Goal: Task Accomplishment & Management: Use online tool/utility

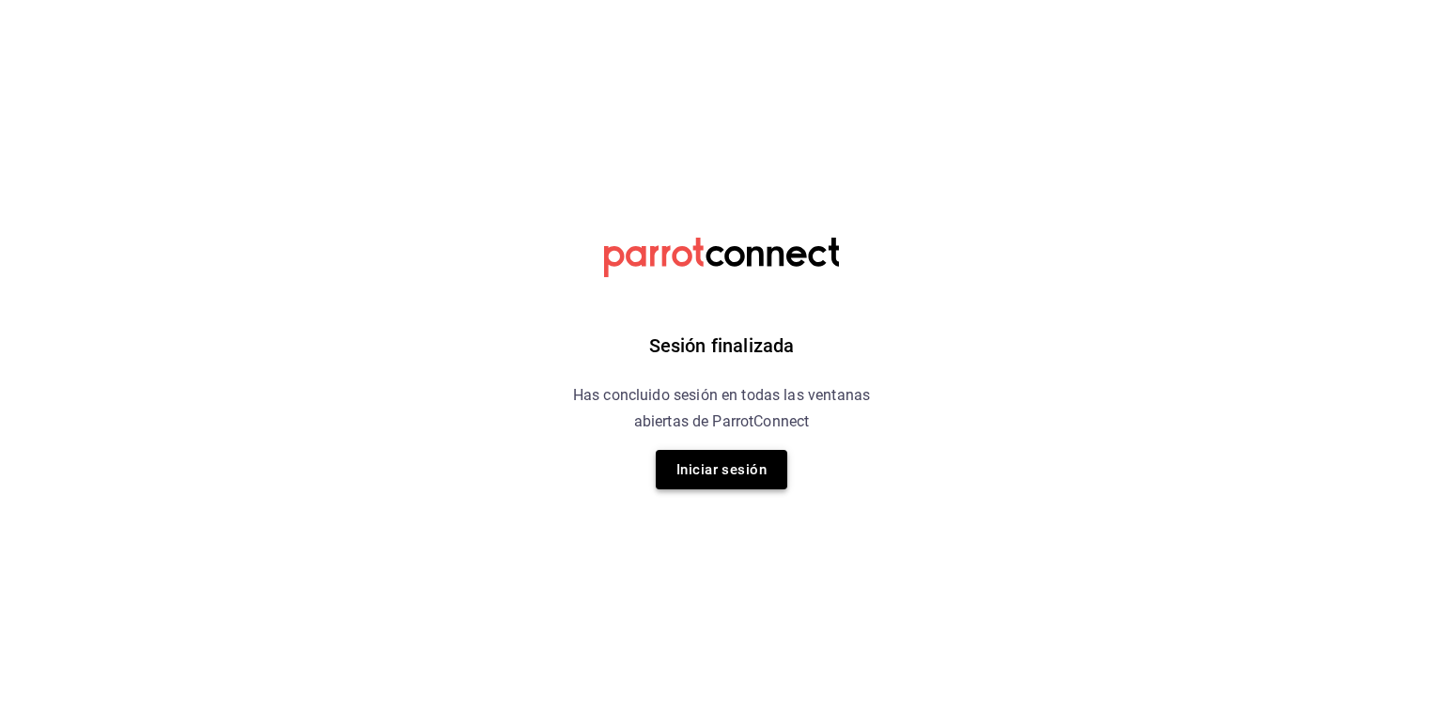
click at [737, 472] on button "Iniciar sesión" at bounding box center [722, 469] width 132 height 39
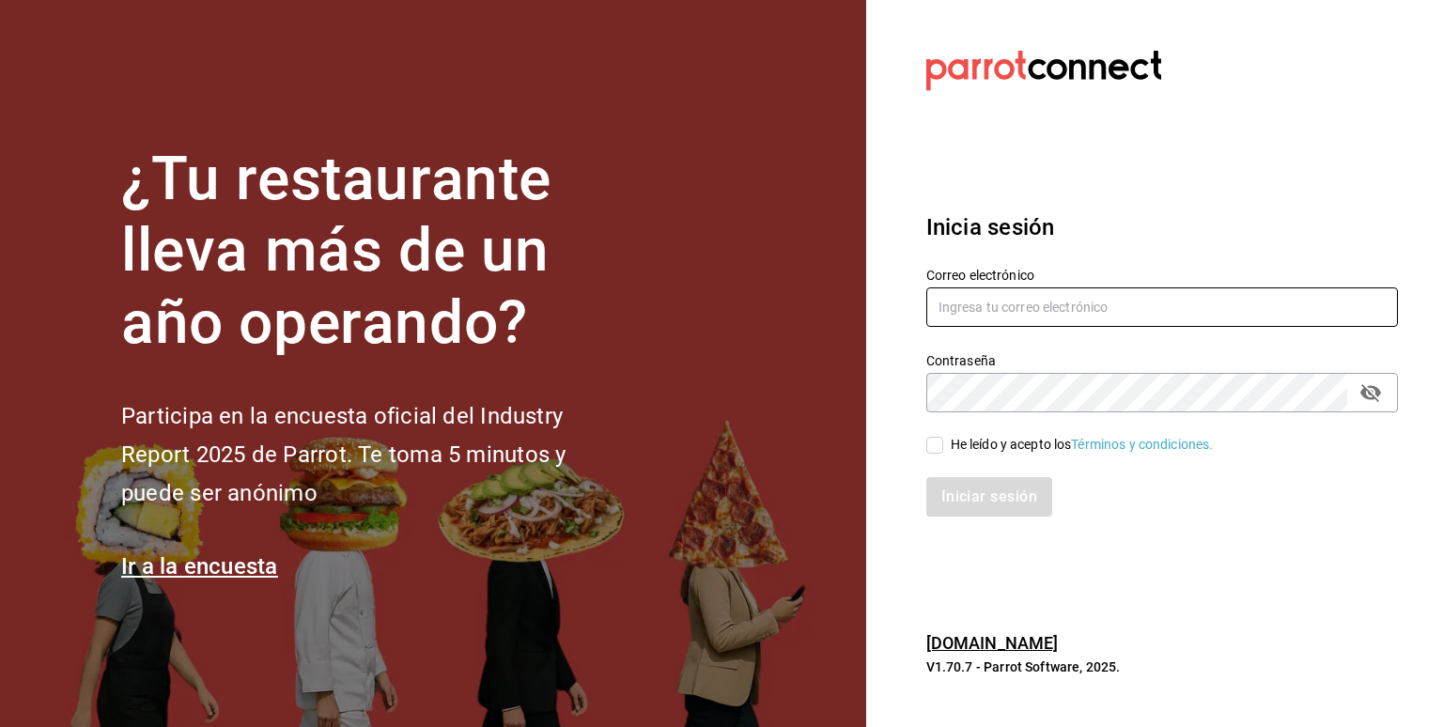
type input "eder.amador@grupocosteno.com"
click at [933, 446] on input "He leído y acepto los Términos y condiciones." at bounding box center [934, 445] width 17 height 17
checkbox input "true"
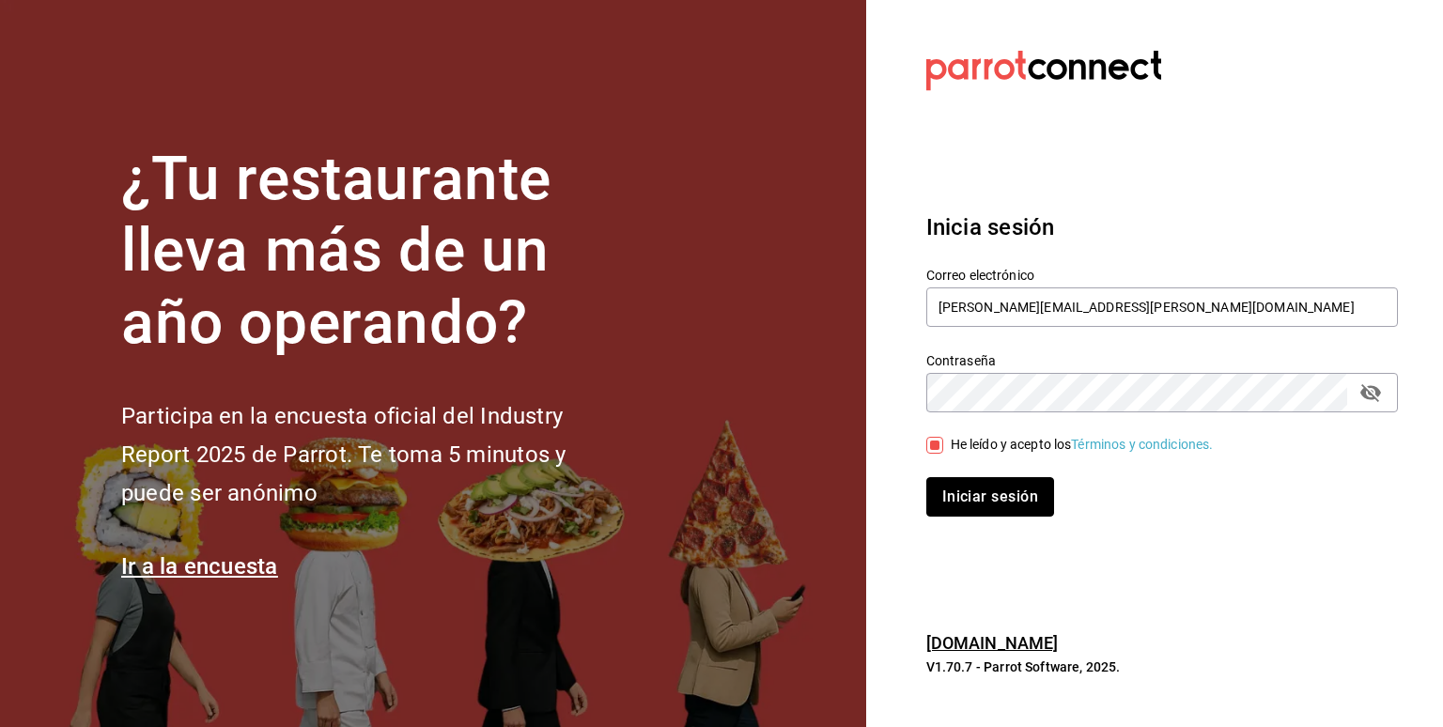
click at [958, 492] on button "Iniciar sesión" at bounding box center [990, 496] width 128 height 39
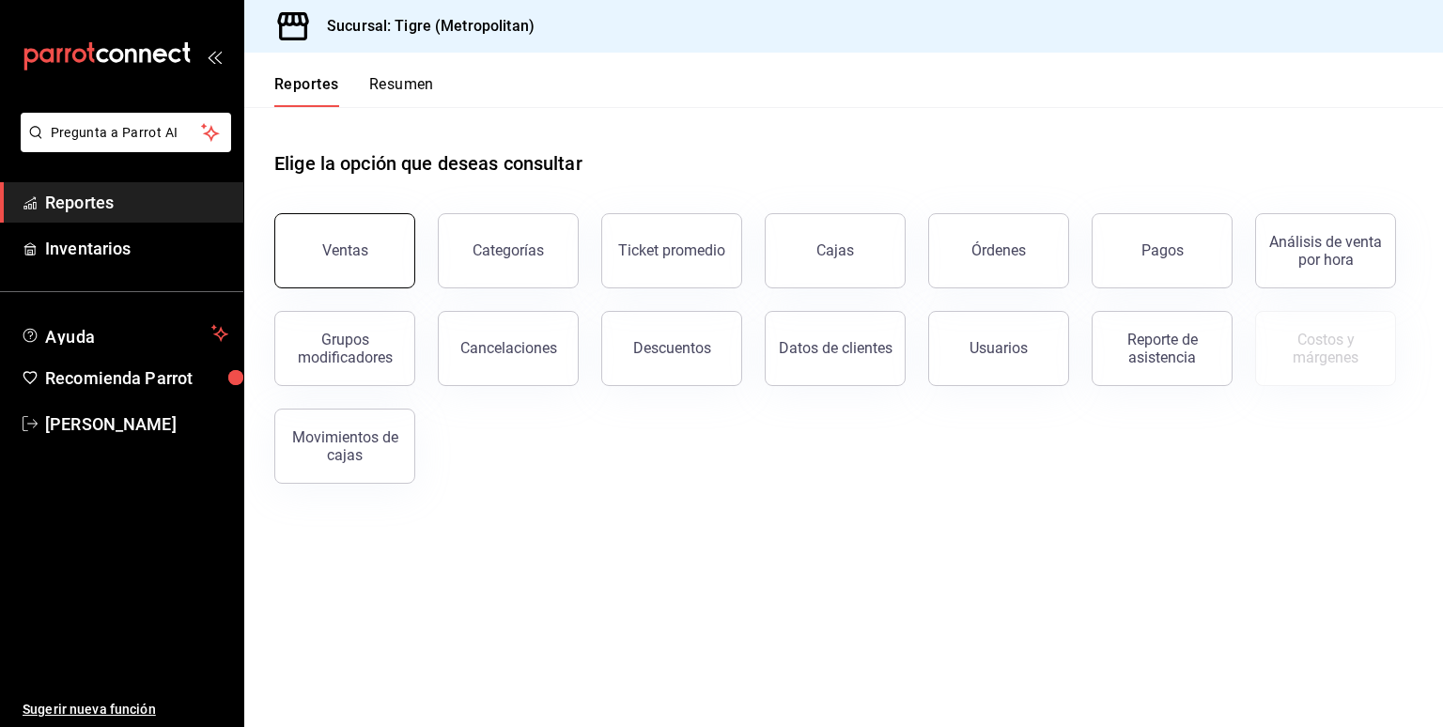
click at [343, 242] on div "Ventas" at bounding box center [345, 250] width 46 height 18
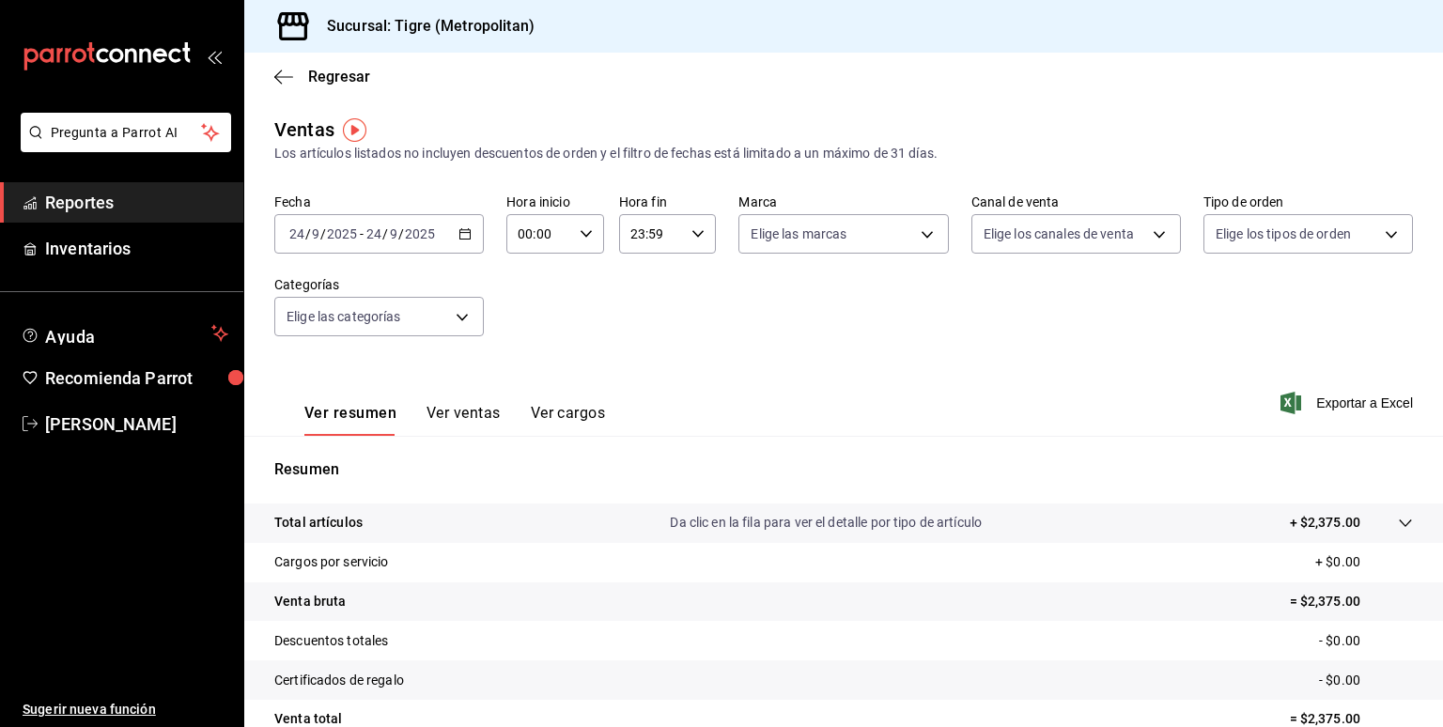
click at [468, 235] on icon "button" at bounding box center [464, 233] width 13 height 13
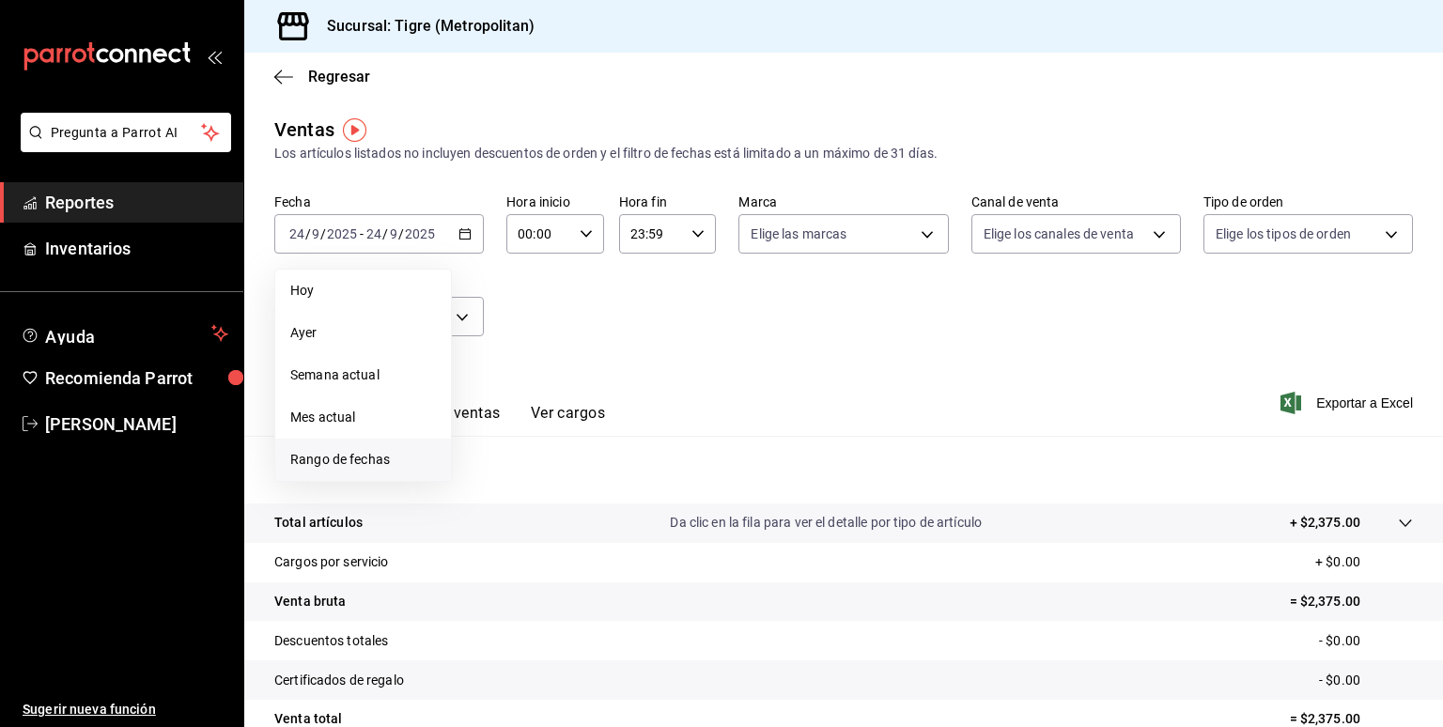
click at [354, 452] on span "Rango de fechas" at bounding box center [363, 460] width 146 height 20
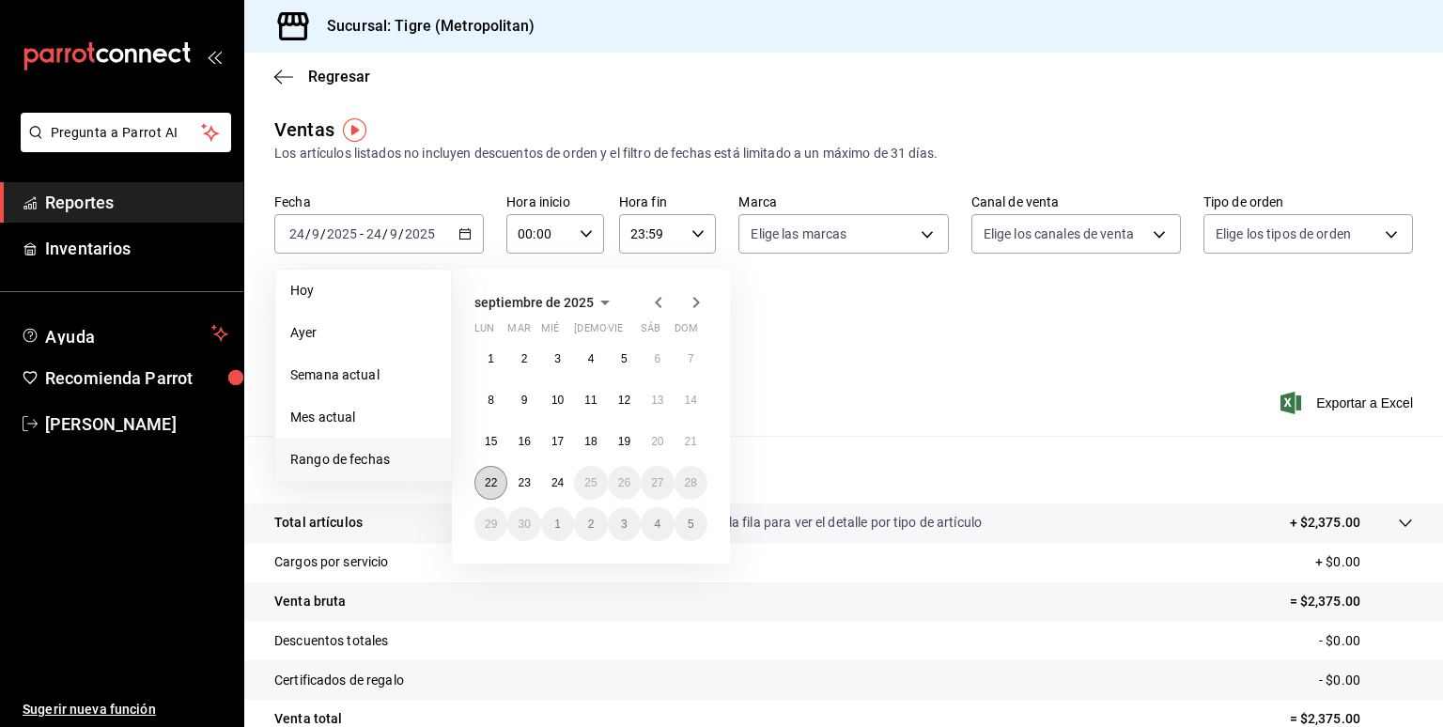
click at [487, 476] on abbr "22" at bounding box center [491, 482] width 12 height 13
click at [549, 488] on button "24" at bounding box center [557, 483] width 33 height 34
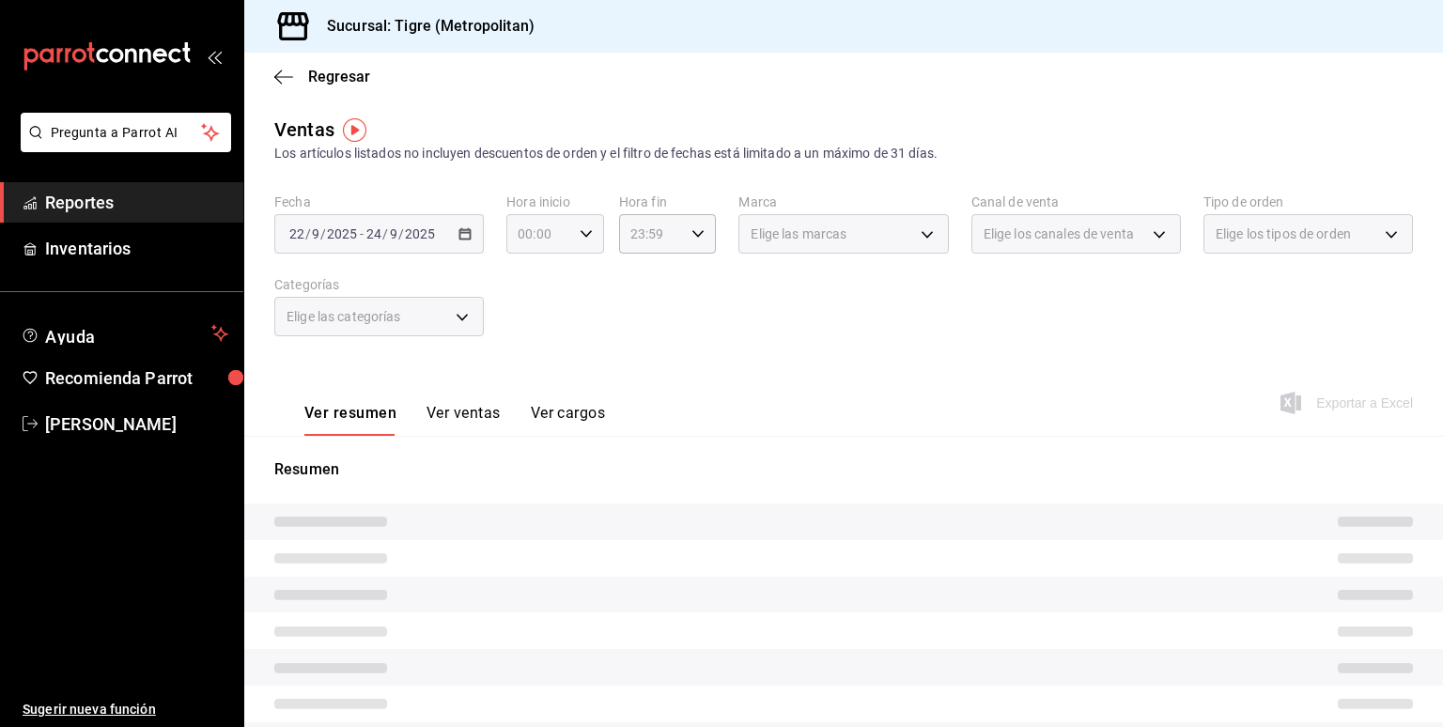
click at [583, 235] on icon "button" at bounding box center [586, 233] width 13 height 13
click at [529, 234] on div at bounding box center [721, 363] width 1443 height 727
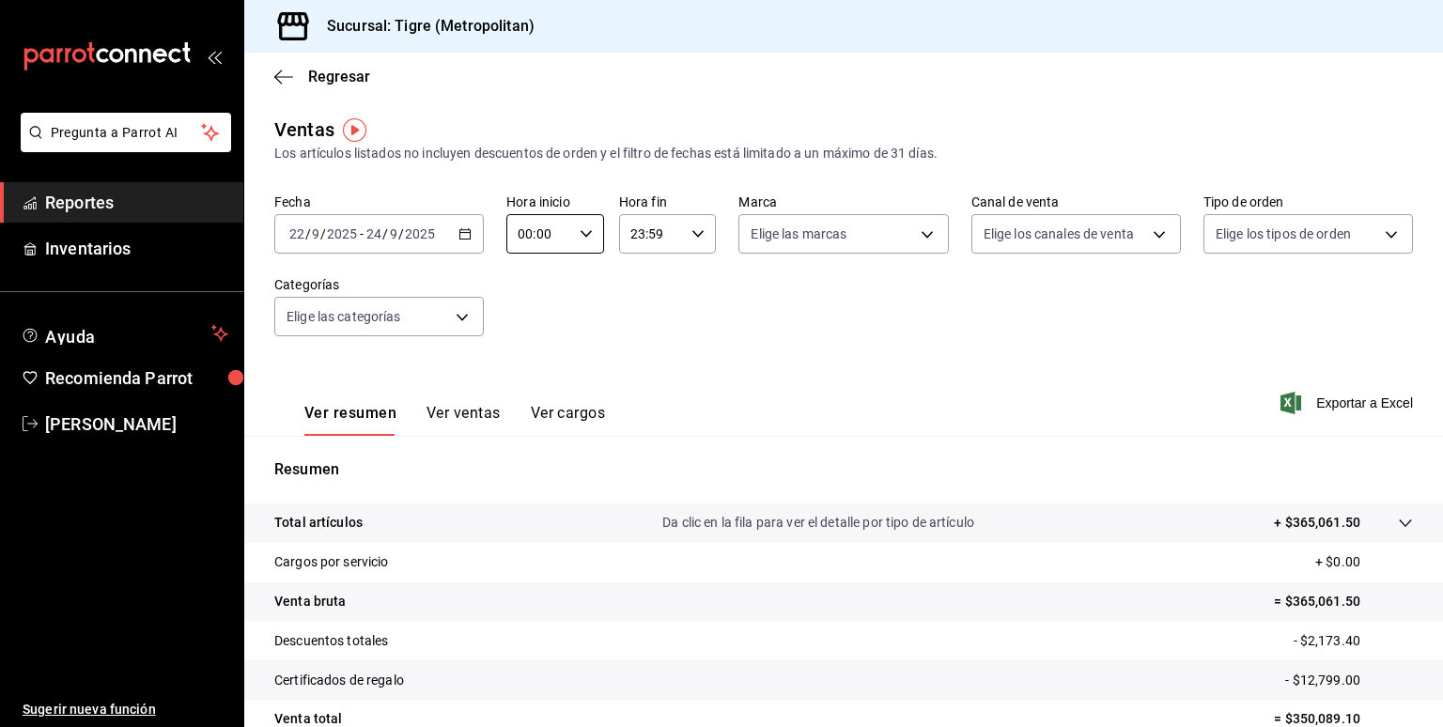
click at [530, 234] on input "00:00" at bounding box center [539, 234] width 66 height 38
click at [526, 234] on div at bounding box center [721, 363] width 1443 height 727
click at [526, 234] on input "00:00" at bounding box center [539, 234] width 66 height 38
click at [526, 234] on div at bounding box center [721, 363] width 1443 height 727
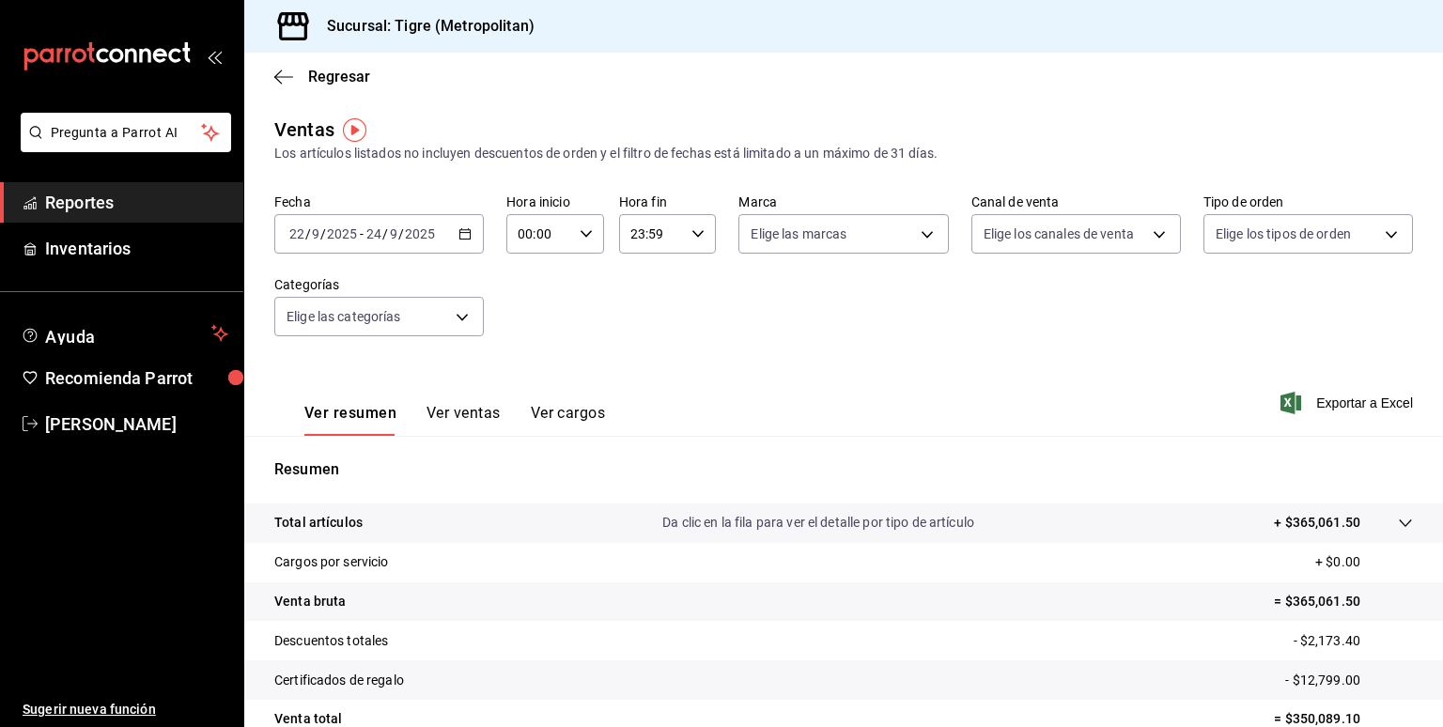
click at [526, 234] on div "00 01 02 03 04 05 06 07 08 09 10 11 12 13 14 15 16 17 18 19 20 21 22 23 00 01 0…" at bounding box center [721, 366] width 1443 height 721
click at [526, 234] on input "00:00" at bounding box center [539, 234] width 66 height 38
click at [526, 234] on div at bounding box center [721, 363] width 1443 height 727
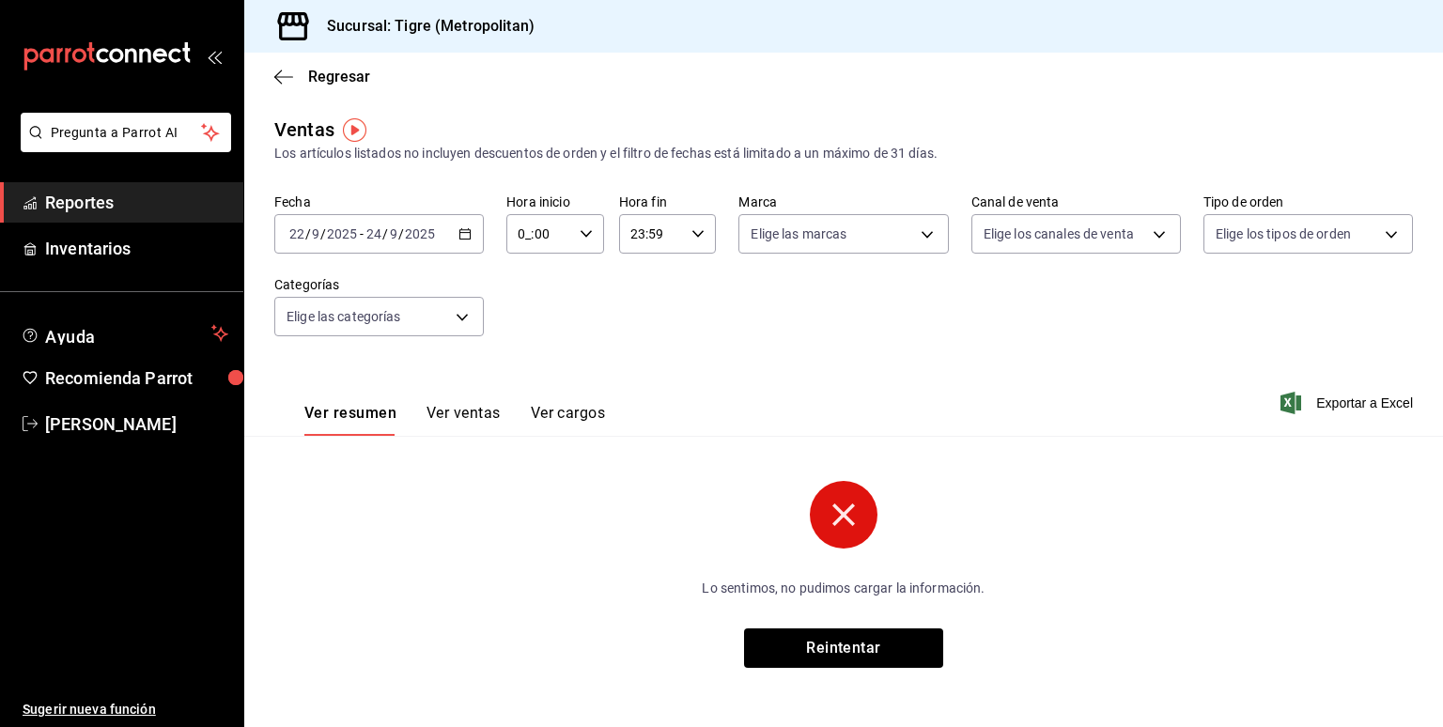
click at [526, 234] on input "0_:00" at bounding box center [539, 234] width 66 height 38
click at [526, 370] on span "02" at bounding box center [528, 371] width 18 height 15
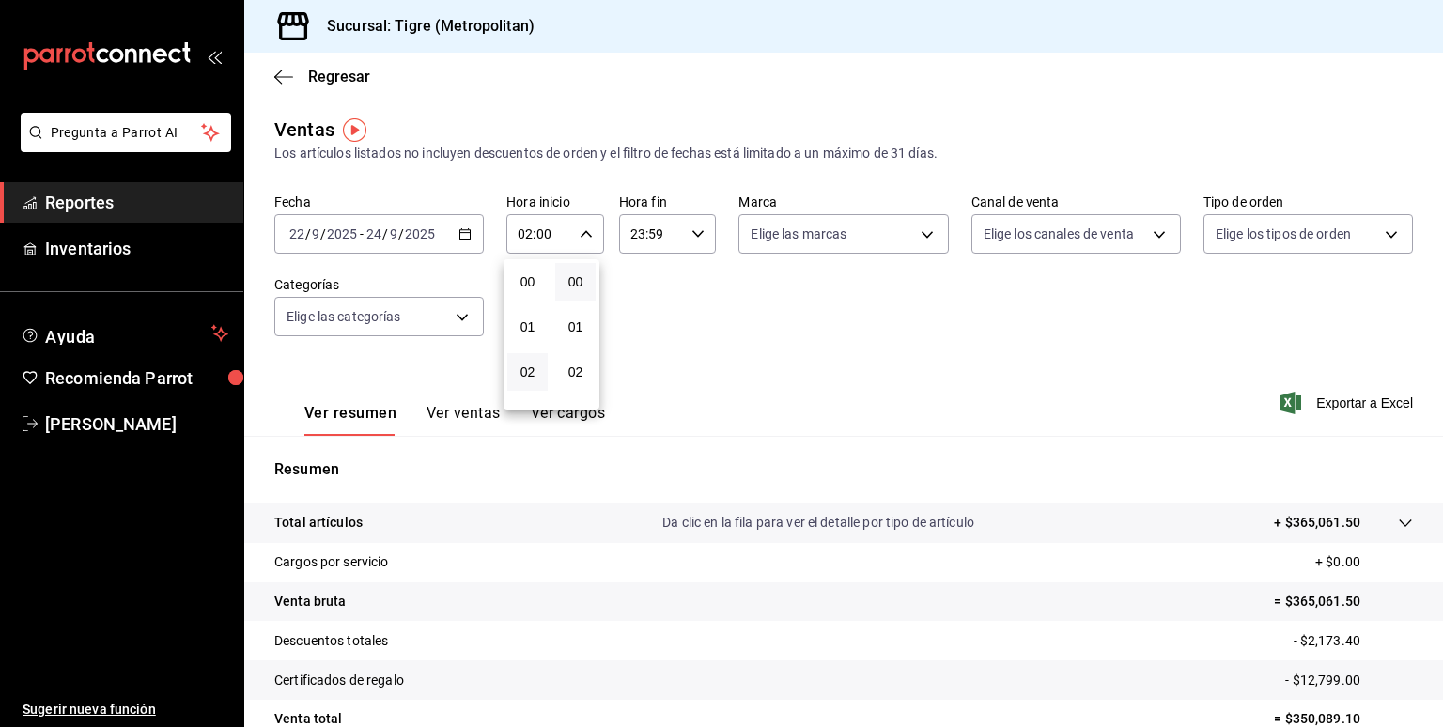
click at [526, 238] on div at bounding box center [721, 363] width 1443 height 727
click at [526, 238] on input "02:00" at bounding box center [539, 234] width 66 height 38
drag, startPoint x: 525, startPoint y: 366, endPoint x: 525, endPoint y: 343, distance: 23.5
click at [525, 365] on span "04" at bounding box center [528, 371] width 18 height 15
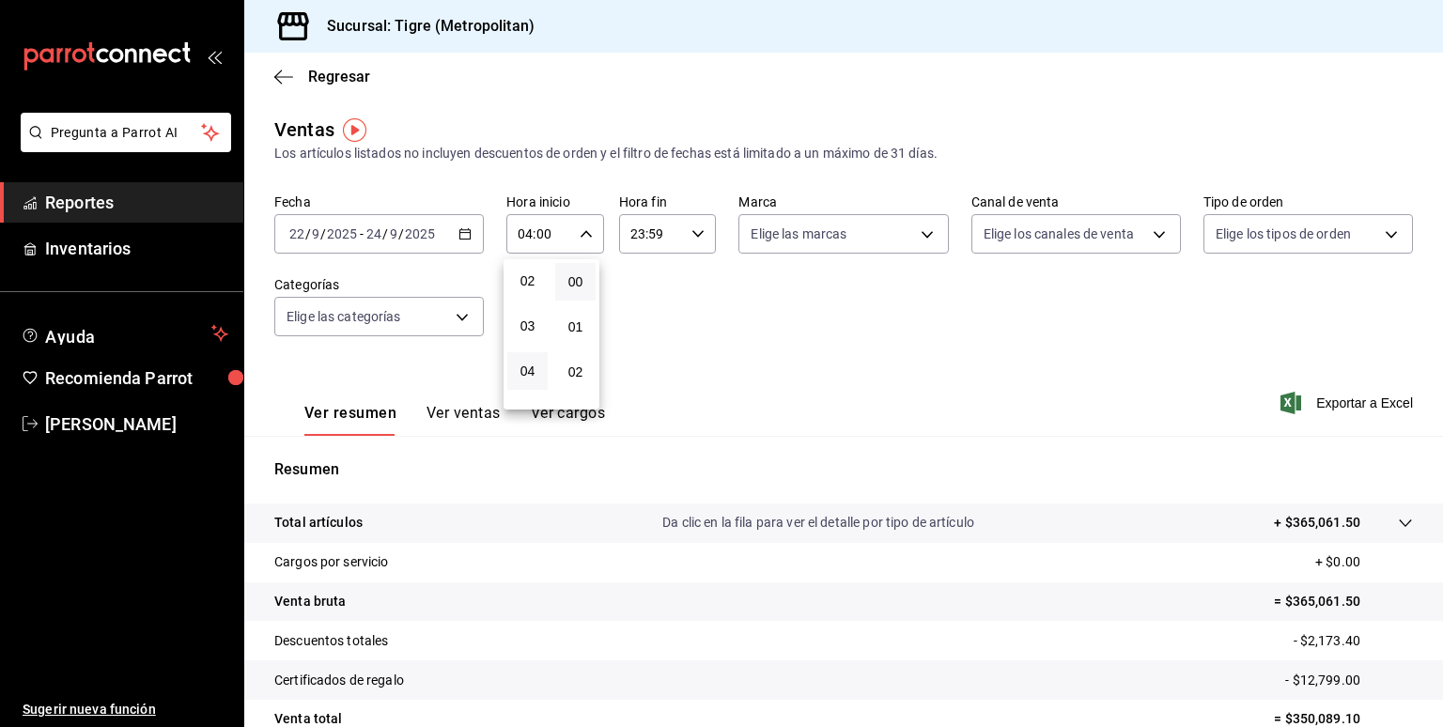
click at [526, 234] on div at bounding box center [721, 363] width 1443 height 727
click at [526, 234] on input "04:00" at bounding box center [539, 234] width 66 height 38
drag, startPoint x: 522, startPoint y: 328, endPoint x: 533, endPoint y: 317, distance: 14.6
click at [522, 328] on span "05" at bounding box center [528, 324] width 18 height 15
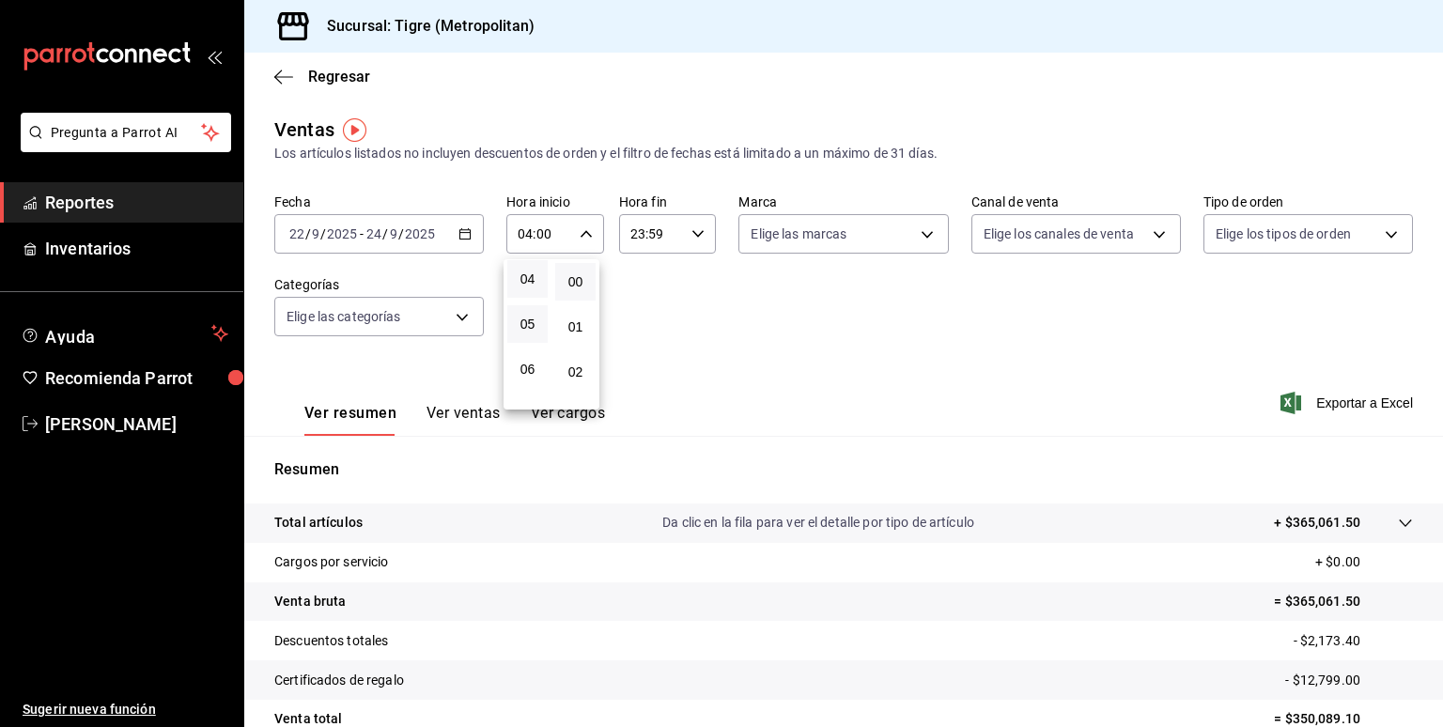
type input "05:00"
click at [635, 236] on div at bounding box center [721, 363] width 1443 height 727
click at [635, 236] on input "23:59" at bounding box center [652, 234] width 66 height 38
click at [636, 286] on button "21" at bounding box center [638, 297] width 40 height 38
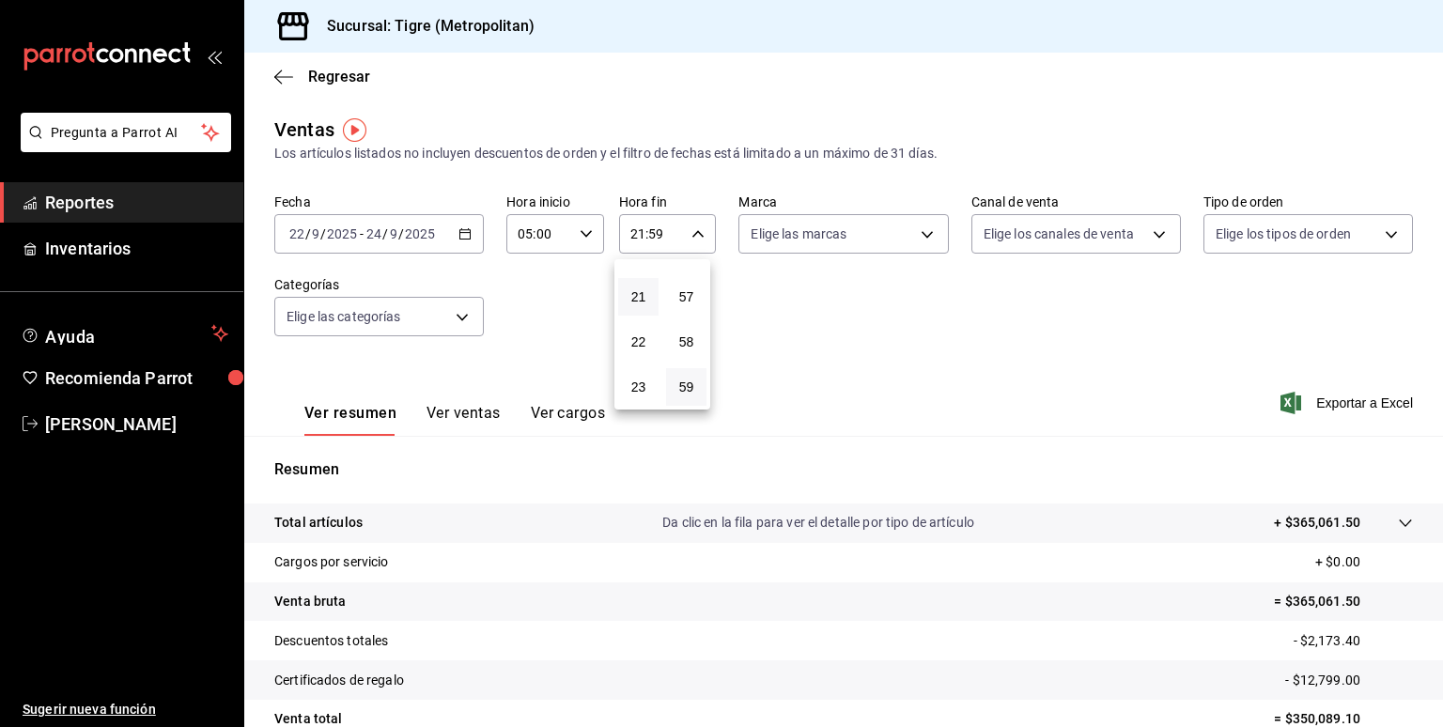
click at [637, 228] on div at bounding box center [721, 363] width 1443 height 727
click at [637, 228] on input "21:59" at bounding box center [652, 234] width 66 height 38
click at [635, 233] on div at bounding box center [721, 363] width 1443 height 727
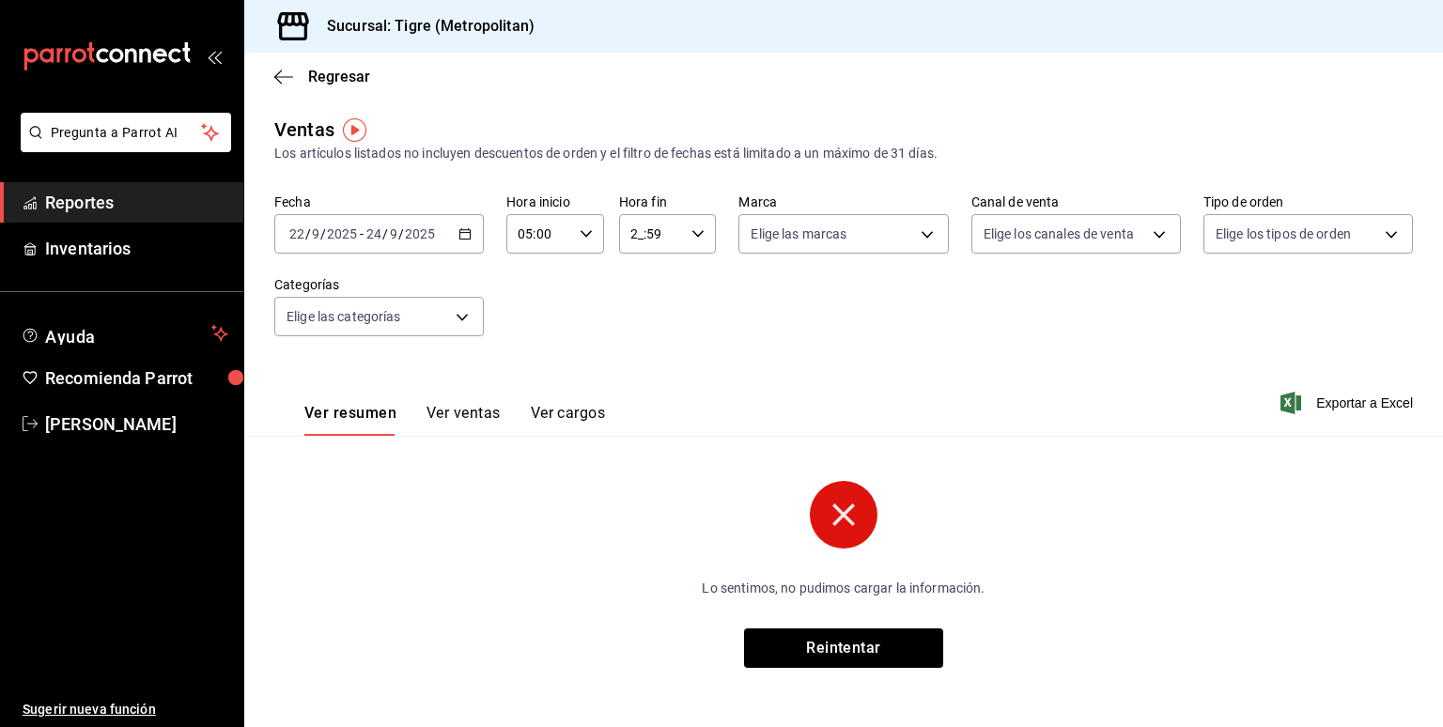
click at [635, 233] on input "2_:59" at bounding box center [652, 234] width 66 height 38
click at [635, 233] on div at bounding box center [721, 363] width 1443 height 727
click at [627, 238] on input "2_:59" at bounding box center [652, 234] width 66 height 38
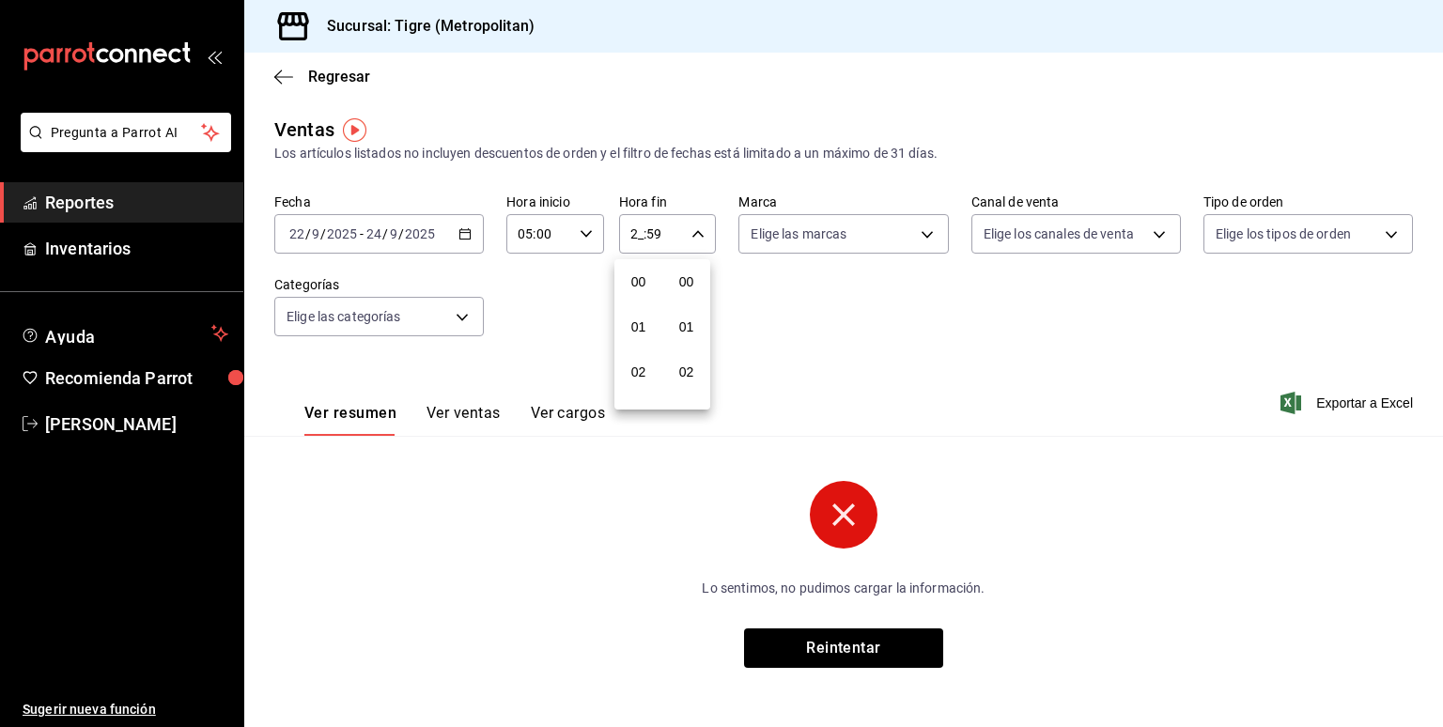
click at [627, 238] on div at bounding box center [721, 363] width 1443 height 727
click at [627, 238] on input "2_:59" at bounding box center [652, 234] width 66 height 38
click at [627, 238] on div at bounding box center [721, 363] width 1443 height 727
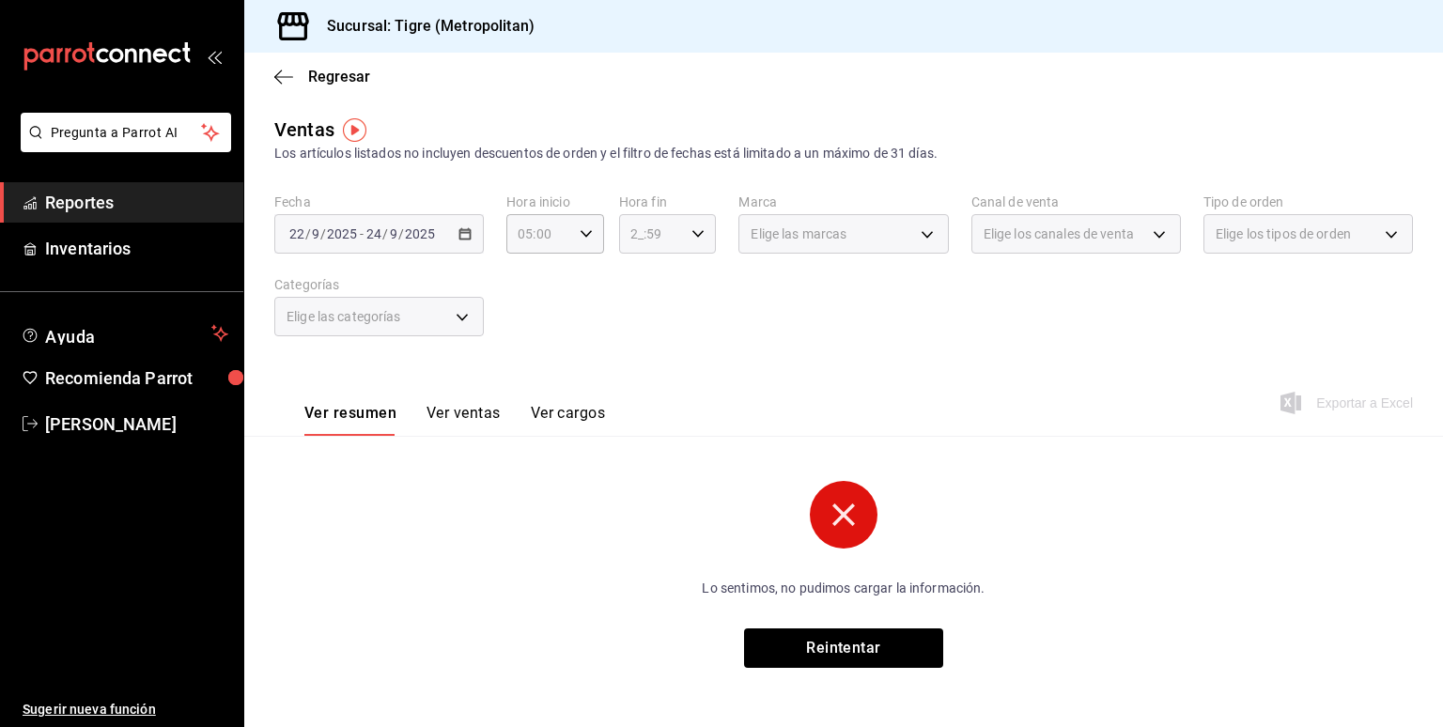
click at [627, 238] on input "2_:59" at bounding box center [652, 234] width 66 height 38
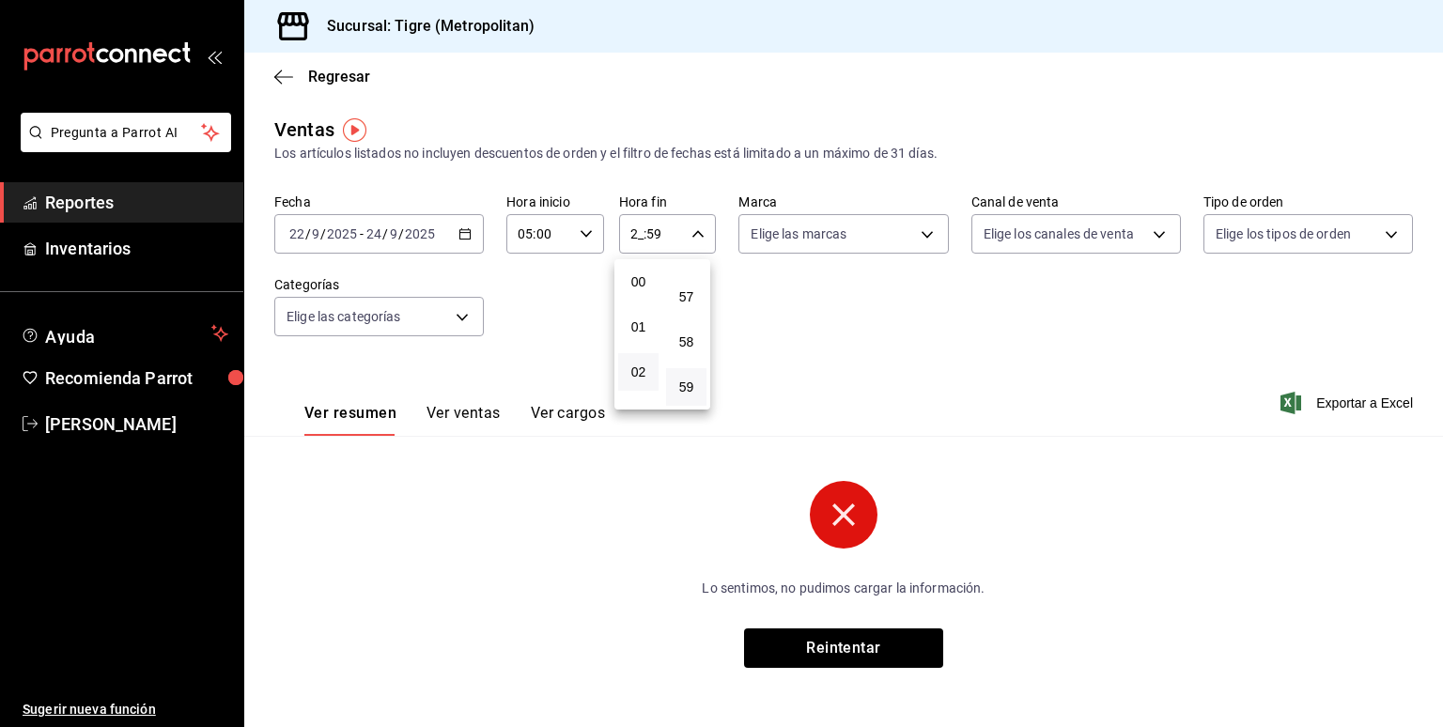
click at [643, 364] on button "02" at bounding box center [638, 372] width 40 height 38
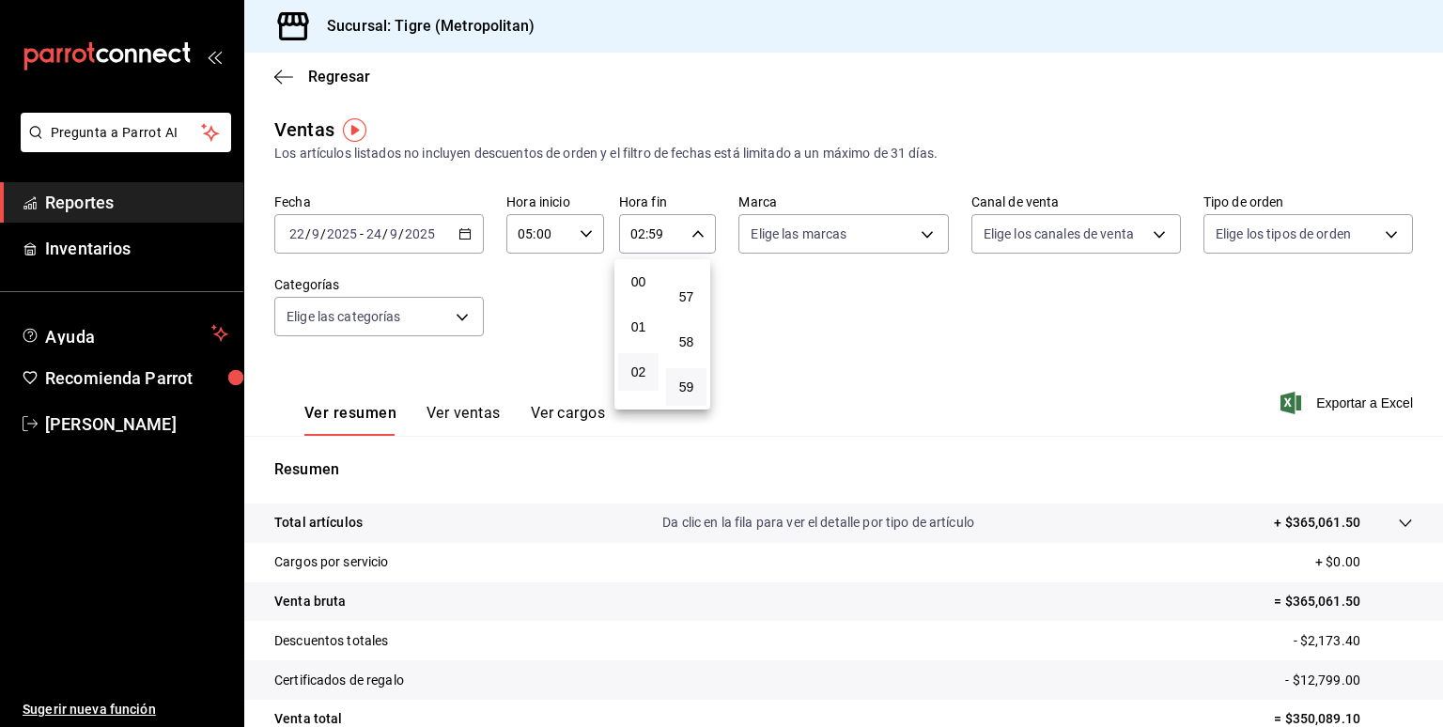
click at [636, 231] on div at bounding box center [721, 363] width 1443 height 727
click at [636, 231] on input "02:59" at bounding box center [652, 234] width 66 height 38
click at [638, 371] on span "04" at bounding box center [638, 371] width 18 height 15
type input "04:59"
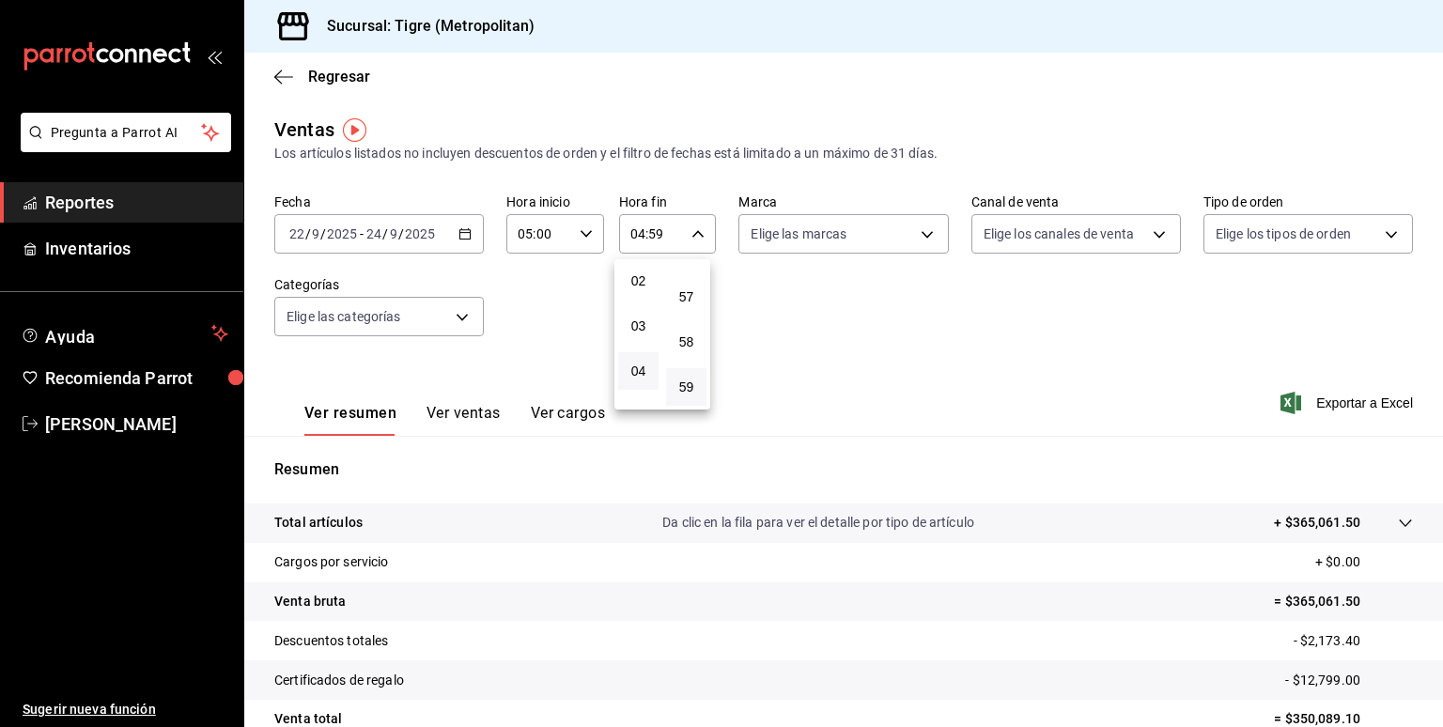
click at [917, 241] on div at bounding box center [721, 363] width 1443 height 727
click at [917, 241] on body "Pregunta a Parrot AI Reportes Inventarios Ayuda Recomienda Parrot [PERSON_NAME]…" at bounding box center [721, 363] width 1443 height 727
click at [747, 365] on input "checkbox" at bounding box center [753, 370] width 17 height 17
checkbox input "true"
type input "d2a20516-989b-40fe-838d-c8b0b31ef0ff"
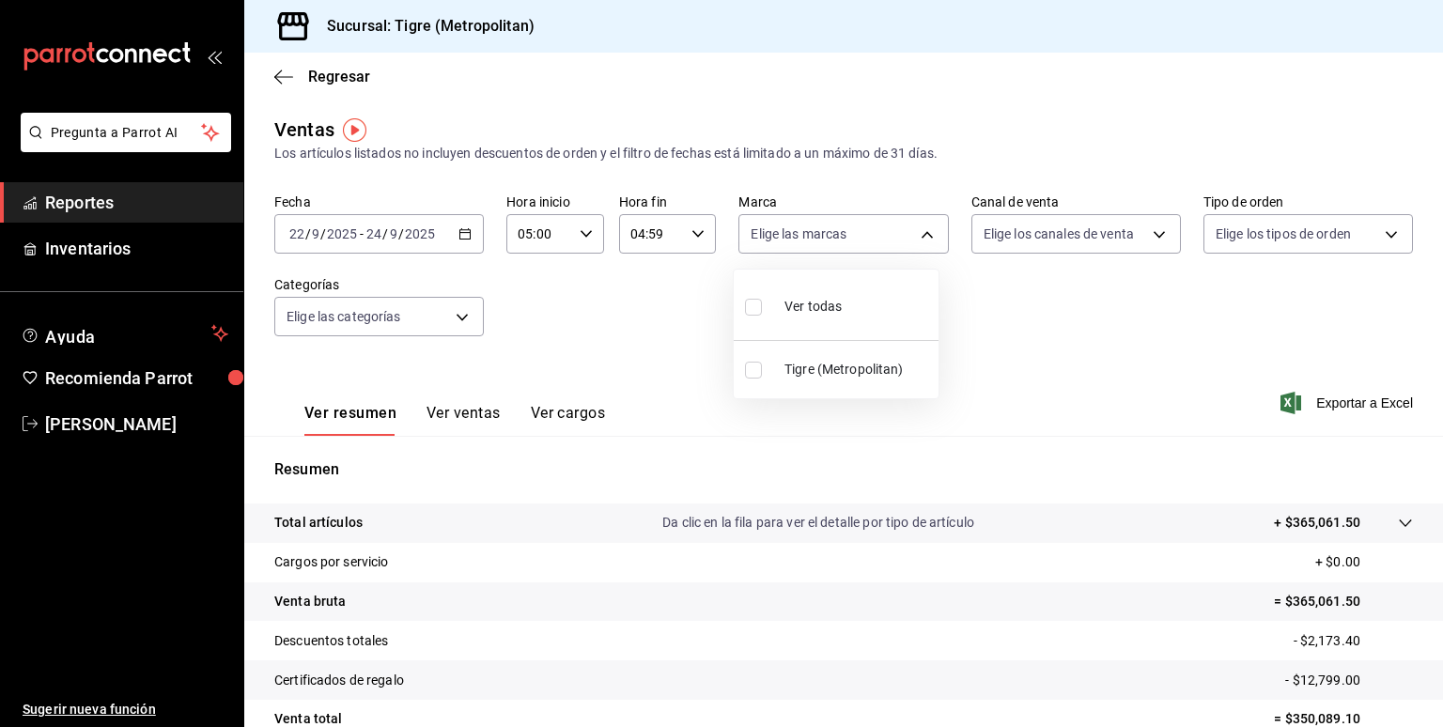
checkbox input "true"
click at [1308, 387] on div at bounding box center [721, 363] width 1443 height 727
click at [1334, 397] on span "Exportar a Excel" at bounding box center [1348, 403] width 129 height 23
